Goal: Task Accomplishment & Management: Use online tool/utility

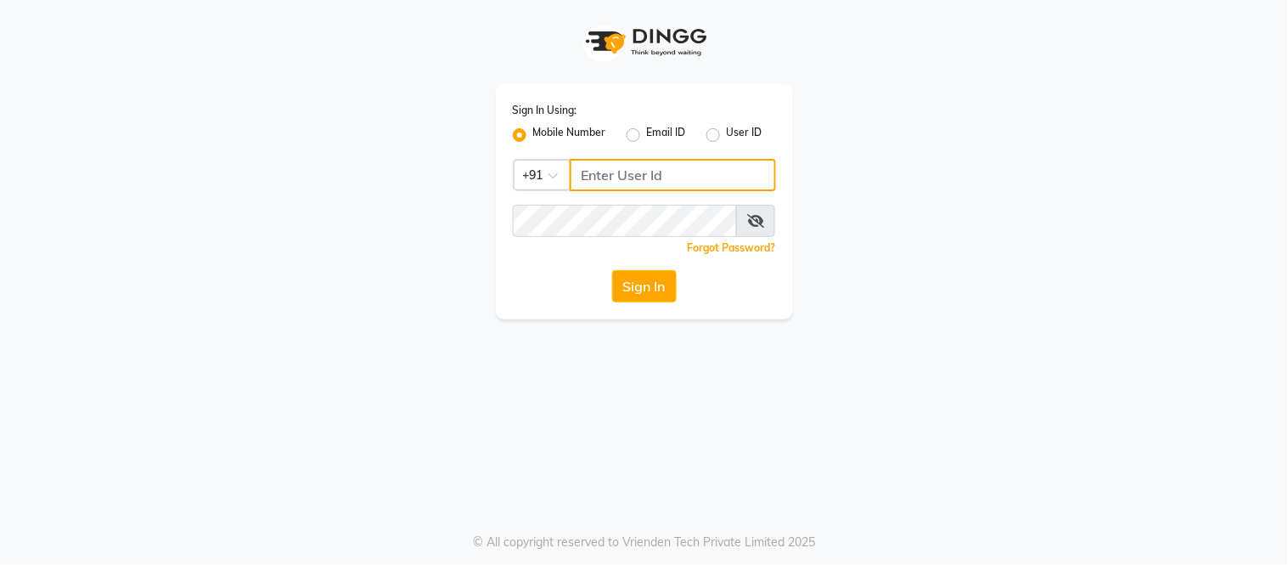
click at [667, 184] on input "Username" at bounding box center [673, 175] width 206 height 32
type input "8750002626"
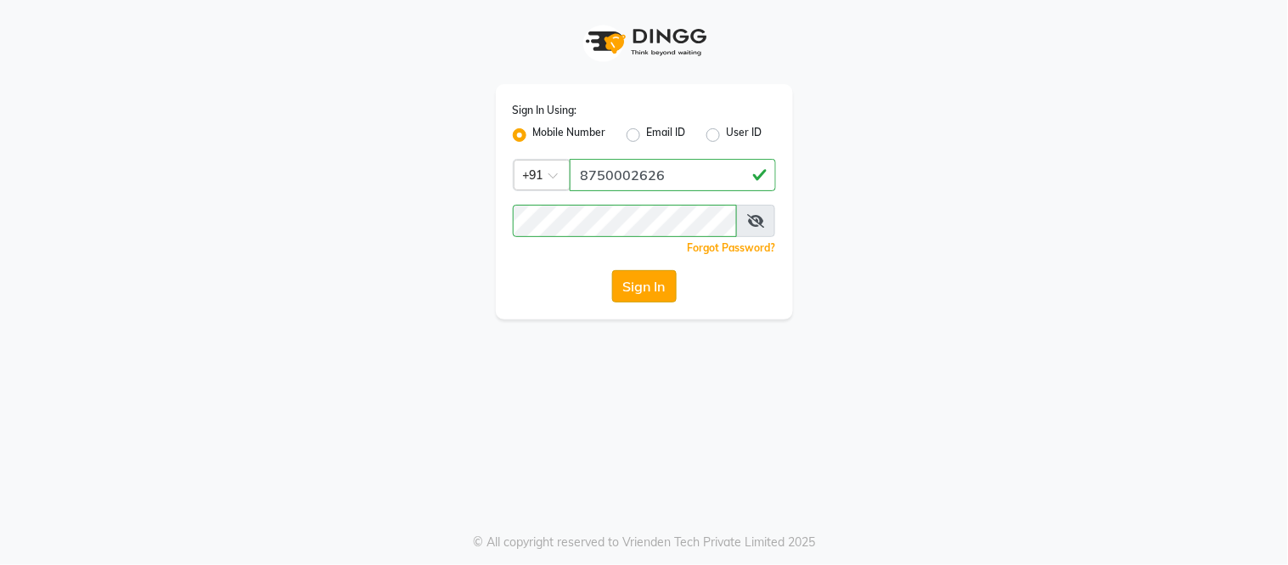
click at [647, 285] on button "Sign In" at bounding box center [644, 286] width 65 height 32
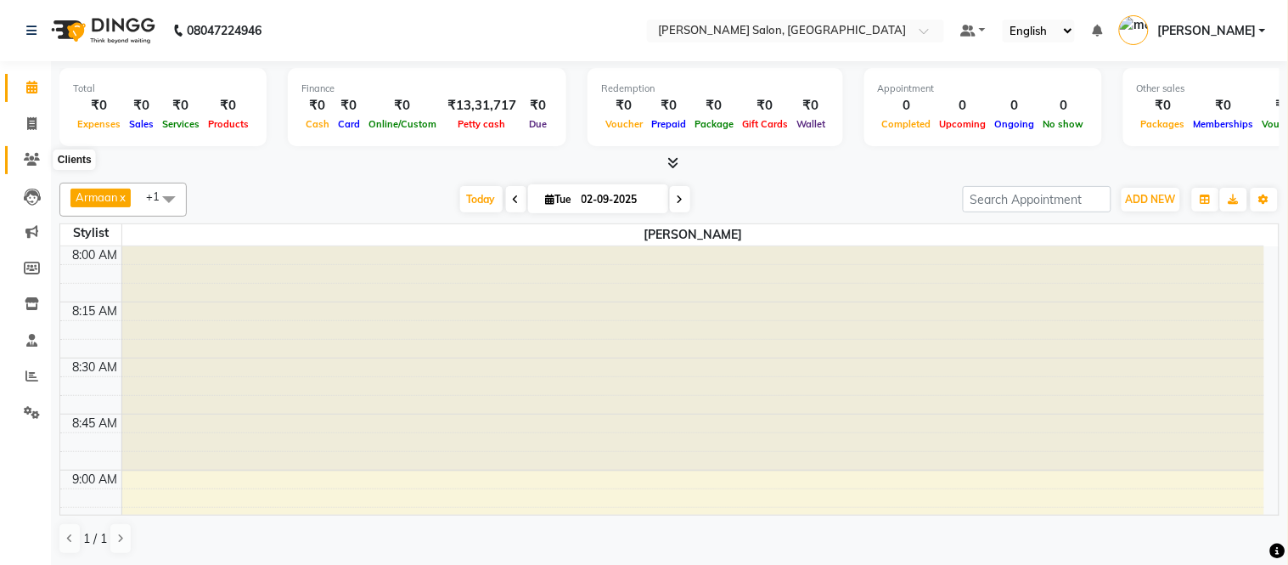
click at [29, 161] on icon at bounding box center [32, 159] width 16 height 13
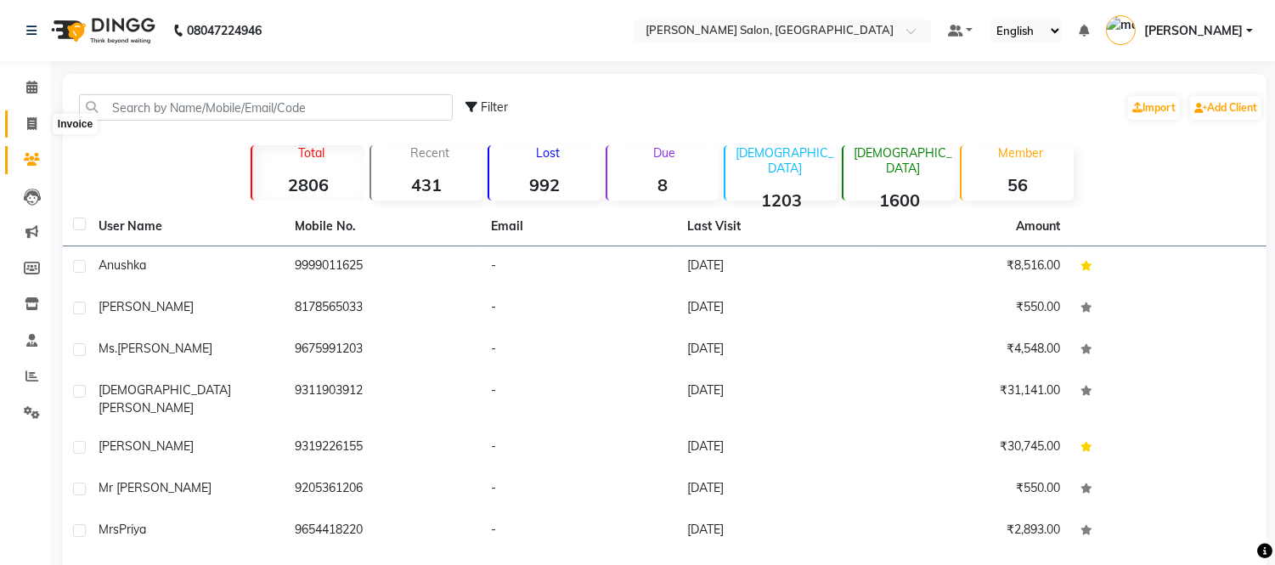
click at [23, 125] on span at bounding box center [32, 125] width 30 height 20
select select "service"
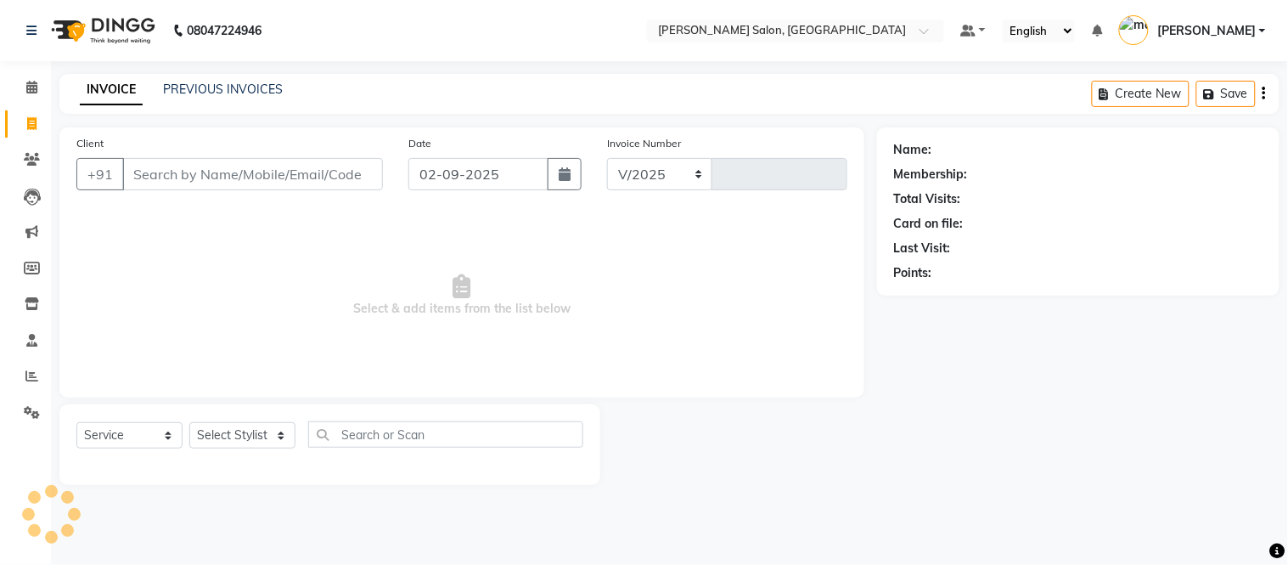
select select "6469"
type input "2015"
